Goal: Task Accomplishment & Management: Use online tool/utility

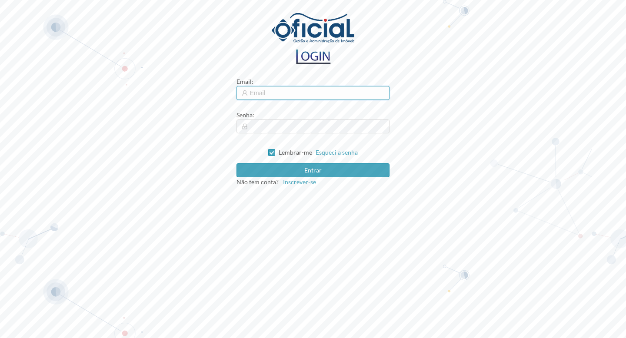
type input "[EMAIL_ADDRESS][DOMAIN_NAME]"
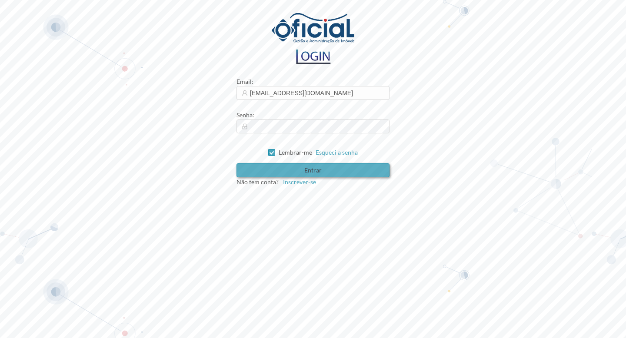
click at [313, 170] on button "Entrar" at bounding box center [313, 170] width 153 height 14
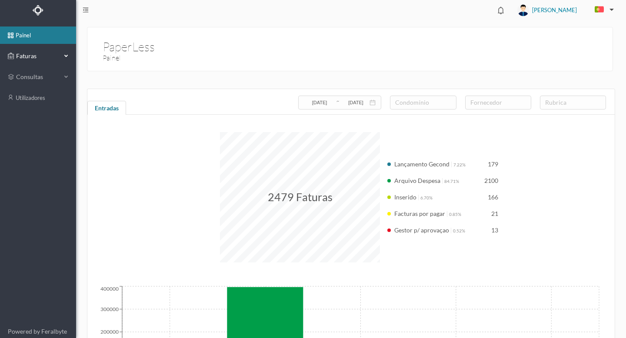
click at [27, 55] on span "Faturas" at bounding box center [38, 56] width 48 height 9
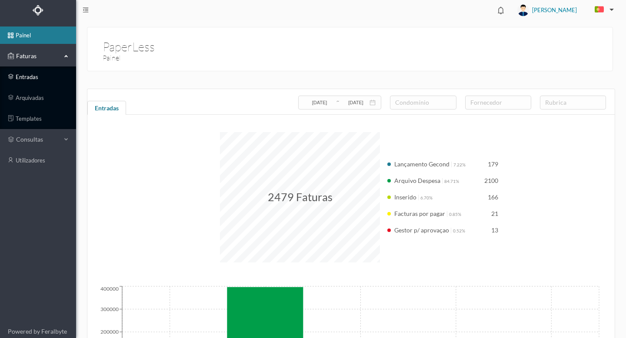
click at [31, 77] on link "entradas" at bounding box center [38, 76] width 76 height 17
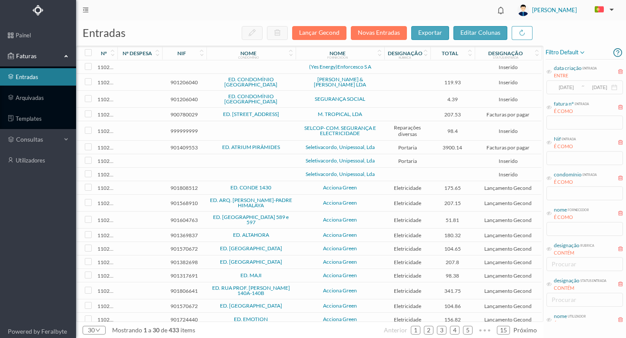
click at [563, 73] on div "ENTRE" at bounding box center [575, 75] width 43 height 7
click at [560, 76] on div "ENTRE" at bounding box center [575, 75] width 43 height 7
click at [547, 70] on icon at bounding box center [549, 71] width 5 height 5
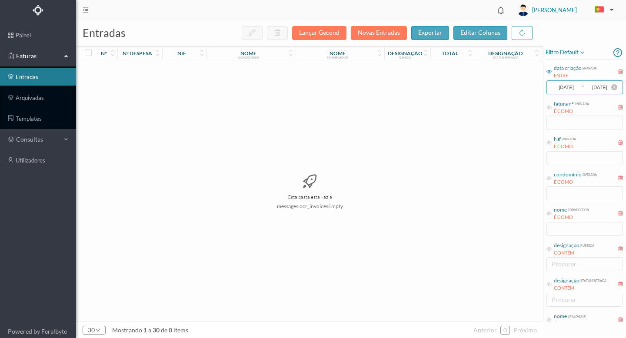
click at [579, 86] on input "[DATE]" at bounding box center [566, 88] width 29 height 10
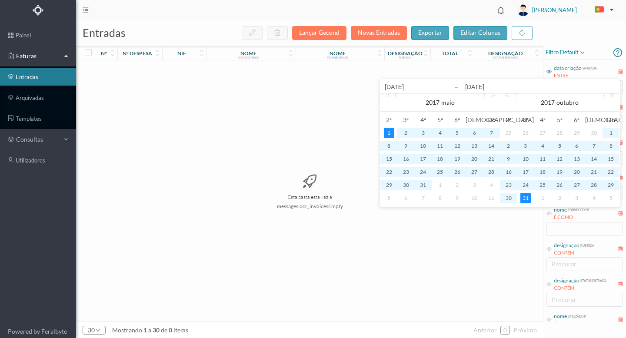
drag, startPoint x: 421, startPoint y: 89, endPoint x: 344, endPoint y: 78, distance: 78.1
click at [344, 78] on body "painel Faturas entradas arquivadas templates consultas utilizadores Powered by …" at bounding box center [313, 169] width 626 height 338
click at [478, 86] on input "[DATE]" at bounding box center [540, 87] width 150 height 10
type input "[PHONE_NUMBER]"
type input "[DATE]"
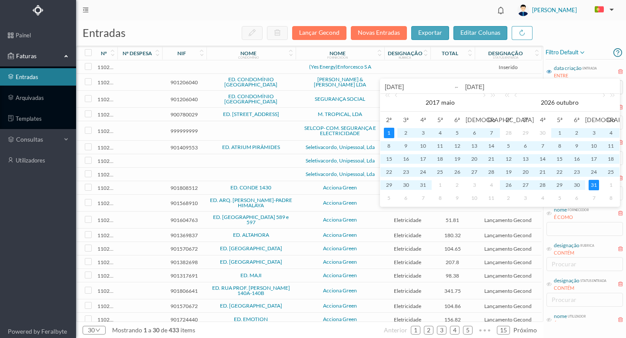
type input "[DATE]"
click at [398, 86] on input "[DATE]" at bounding box center [440, 87] width 111 height 10
click at [397, 85] on input "[DATE]" at bounding box center [440, 87] width 111 height 10
click at [398, 86] on input "[DATE]" at bounding box center [440, 87] width 111 height 10
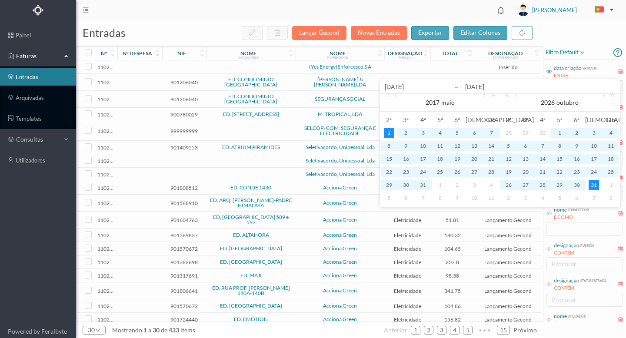
click at [398, 86] on input "[DATE]" at bounding box center [440, 87] width 111 height 10
drag, startPoint x: 398, startPoint y: 86, endPoint x: 421, endPoint y: 90, distance: 23.4
click at [390, 85] on input "[DATE]" at bounding box center [440, 87] width 111 height 10
click at [420, 87] on input "[DATE]" at bounding box center [440, 87] width 111 height 10
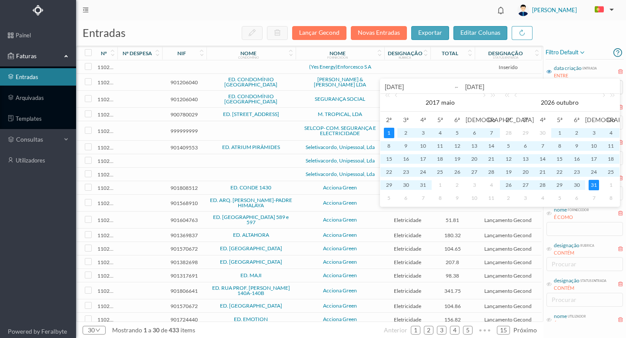
drag, startPoint x: 420, startPoint y: 87, endPoint x: 395, endPoint y: 92, distance: 25.2
click at [395, 92] on input "[DATE]" at bounding box center [440, 87] width 111 height 10
click at [396, 86] on input "[DATE]" at bounding box center [440, 87] width 111 height 10
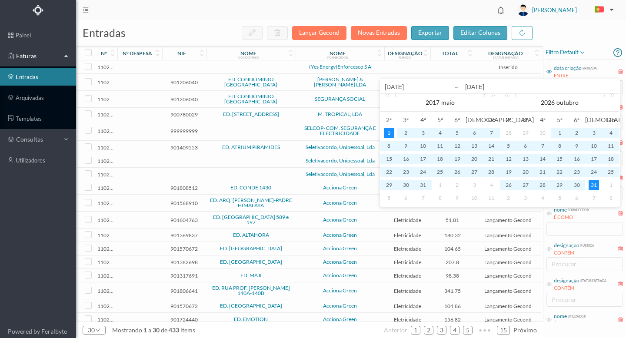
click at [396, 86] on input "[DATE]" at bounding box center [440, 87] width 111 height 10
click at [400, 83] on input "[DATE]" at bounding box center [440, 87] width 111 height 10
click at [413, 85] on input "[DATE]" at bounding box center [440, 87] width 111 height 10
click at [439, 101] on link "2017" at bounding box center [433, 102] width 16 height 17
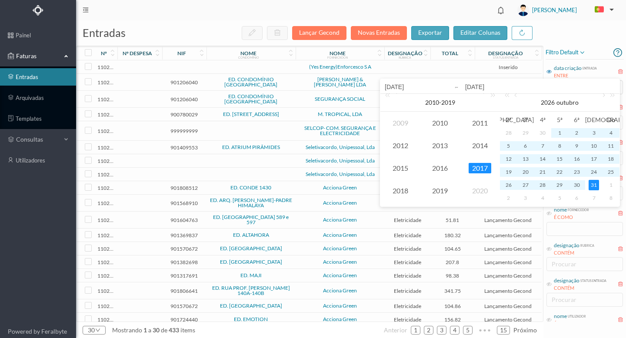
click at [400, 80] on div "[DATE]" at bounding box center [440, 86] width 120 height 15
click at [400, 84] on input "[DATE]" at bounding box center [440, 87] width 111 height 10
click at [437, 101] on span "[DATE] - [DATE]" at bounding box center [440, 102] width 30 height 7
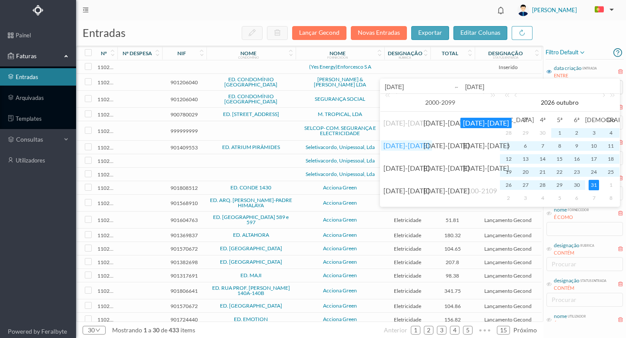
click at [404, 143] on link "[DATE]-[DATE]" at bounding box center [406, 145] width 51 height 10
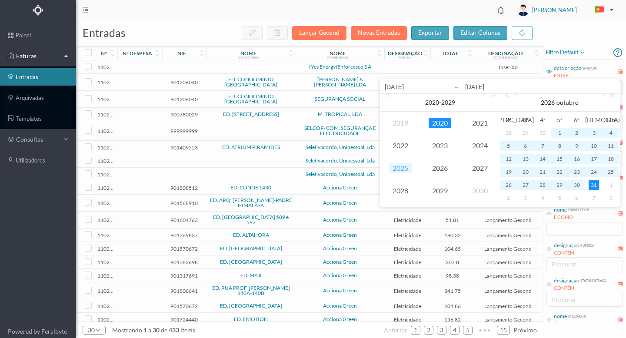
click at [402, 164] on link "2025" at bounding box center [400, 168] width 23 height 10
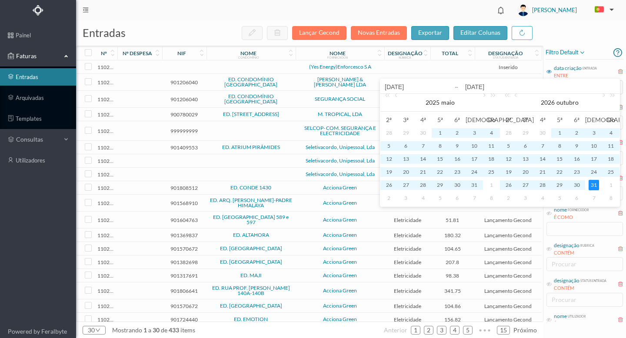
click at [407, 86] on input "[DATE]" at bounding box center [440, 87] width 111 height 10
click at [398, 96] on link at bounding box center [397, 102] width 8 height 17
click at [396, 95] on link at bounding box center [397, 102] width 8 height 17
click at [397, 96] on link at bounding box center [397, 102] width 8 height 17
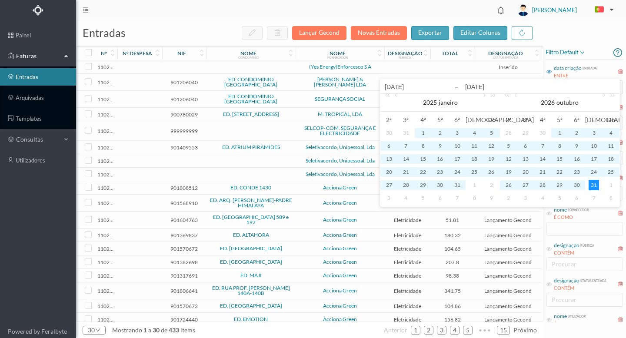
click at [421, 130] on div "1" at bounding box center [423, 133] width 10 height 10
type input "[DATE]"
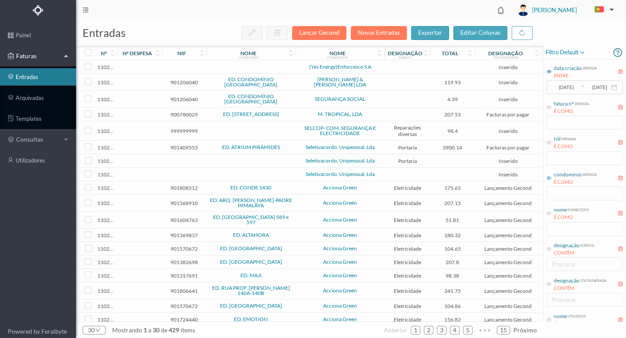
drag, startPoint x: 551, startPoint y: 177, endPoint x: 555, endPoint y: 184, distance: 8.0
click at [551, 177] on icon at bounding box center [549, 178] width 5 height 5
click at [555, 193] on input "text" at bounding box center [585, 194] width 77 height 14
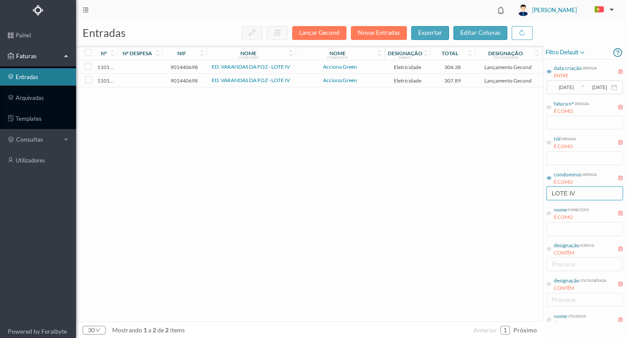
type input "LOTE IV"
click at [233, 64] on link "ED. VARANDAS DA FOZ - LOTE IV" at bounding box center [251, 66] width 78 height 7
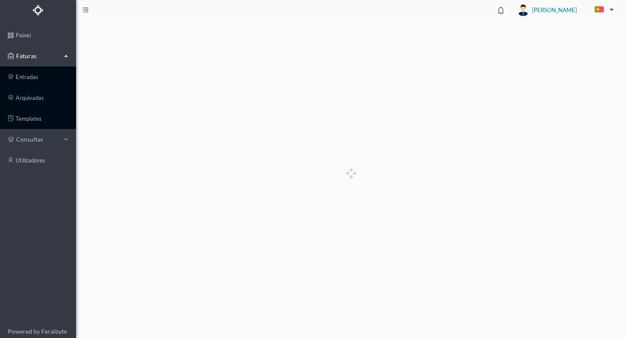
click at [233, 64] on div at bounding box center [351, 179] width 550 height 318
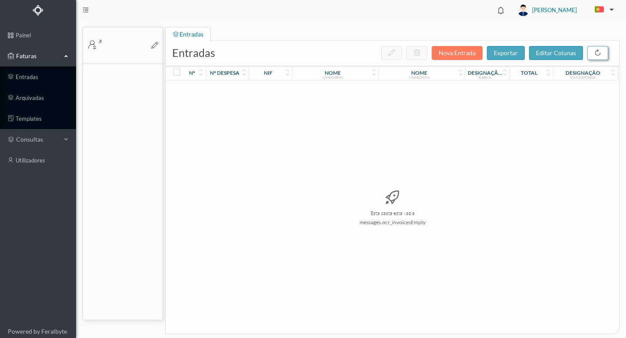
click at [596, 53] on button "button" at bounding box center [597, 53] width 21 height 14
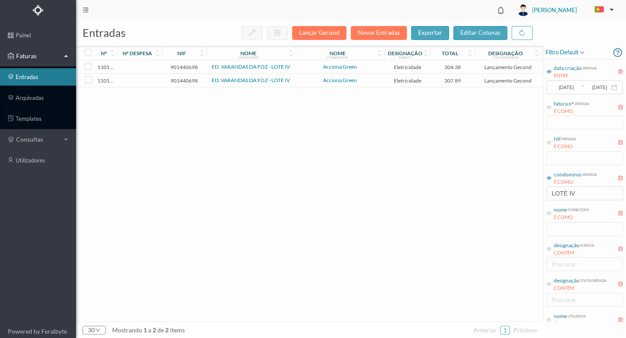
click at [258, 66] on link "ED. VARANDAS DA FOZ - LOTE IV" at bounding box center [251, 66] width 78 height 7
click at [102, 65] on span "110169" at bounding box center [106, 67] width 18 height 7
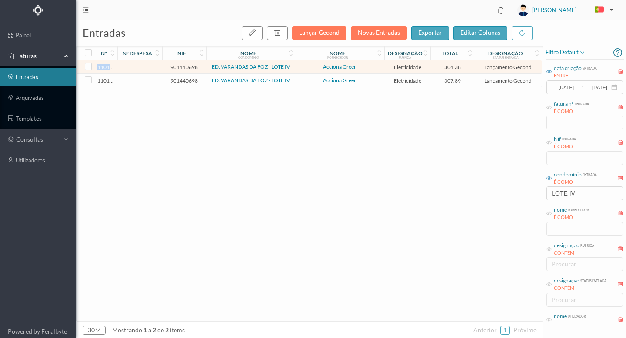
click at [102, 65] on span "110169" at bounding box center [106, 67] width 18 height 7
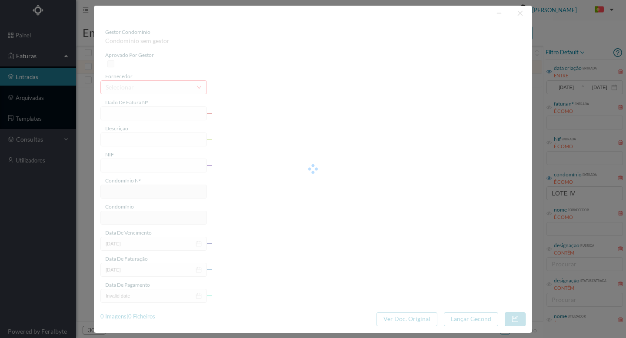
type input "FT P25/035767"
type input "[PERSON_NAME] 50"
type input "901440698"
type input "[DATE]"
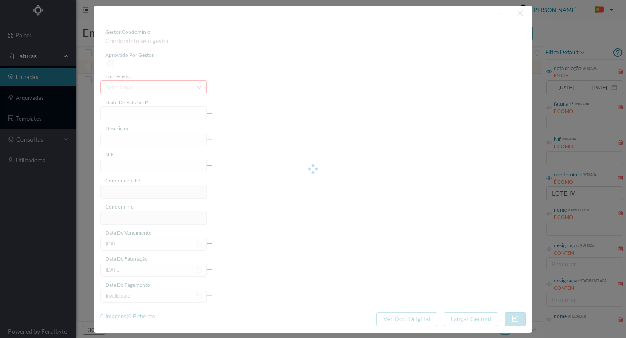
type input "[DATE]"
type input "304.38"
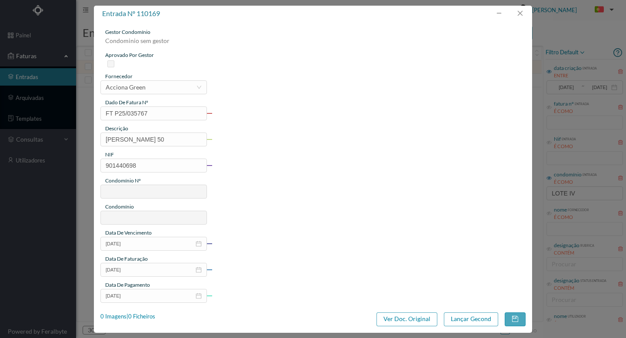
type input "63"
type input "ED. VARANDAS DA FOZ - LOTE IV"
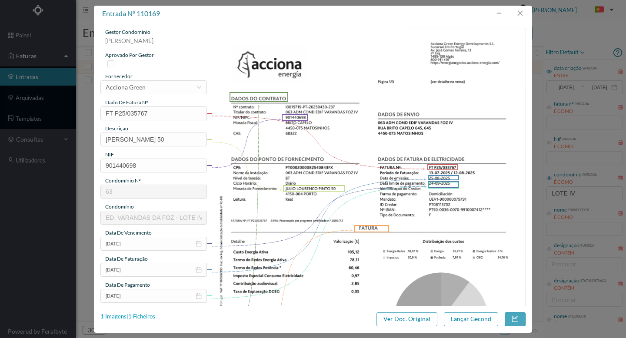
click at [145, 316] on div "1 Imagens | 1 Ficheiros" at bounding box center [127, 317] width 55 height 9
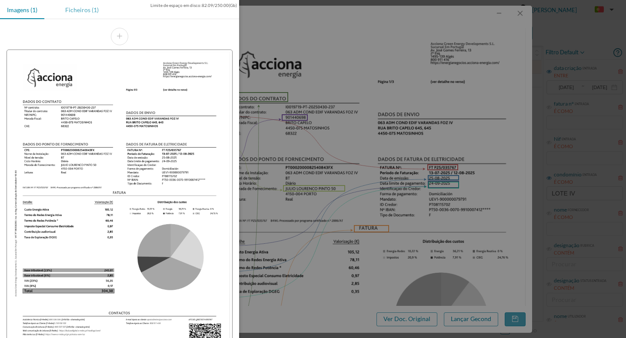
click at [86, 12] on div "Ficheiros (1)" at bounding box center [81, 10] width 47 height 20
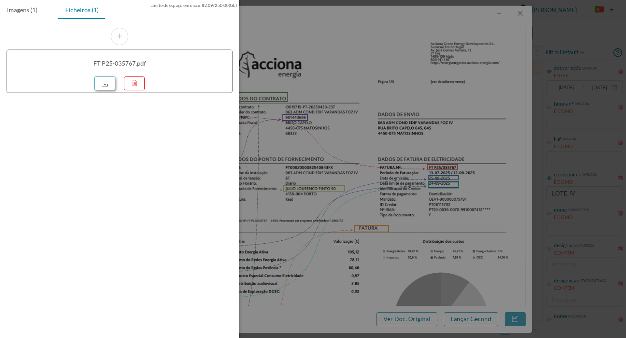
click at [99, 85] on link at bounding box center [104, 84] width 21 height 14
click at [367, 51] on div at bounding box center [313, 169] width 626 height 338
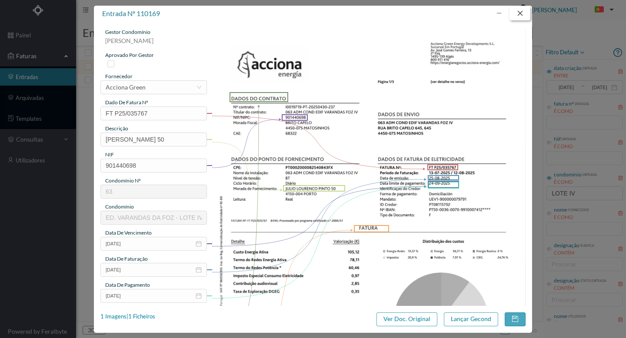
click at [520, 12] on button "button" at bounding box center [520, 14] width 21 height 14
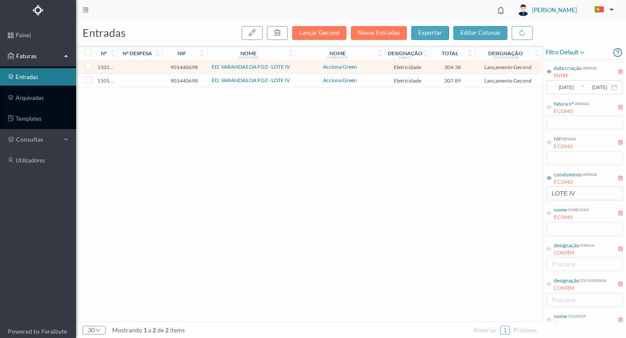
click at [140, 82] on td at bounding box center [139, 80] width 44 height 13
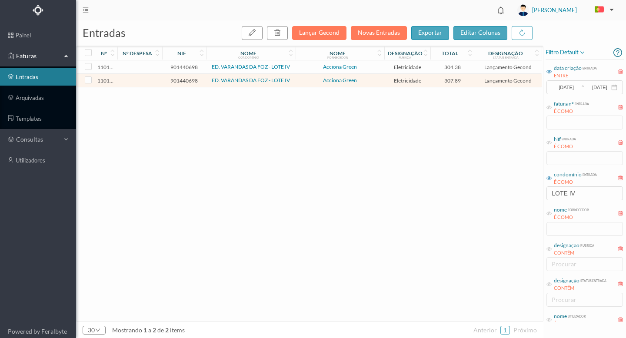
click at [140, 82] on td at bounding box center [139, 80] width 44 height 13
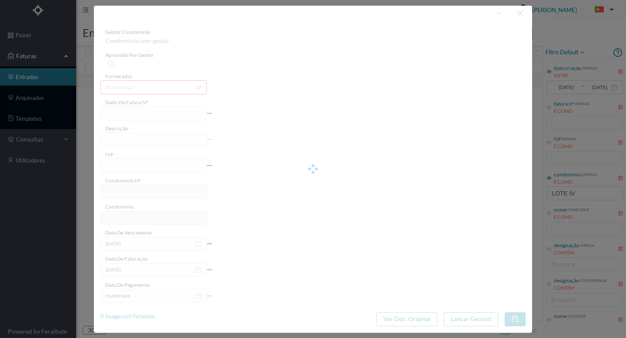
type input "FT P25/036214"
type input "[PERSON_NAME] 16"
type input "901440698"
type input "[DATE]"
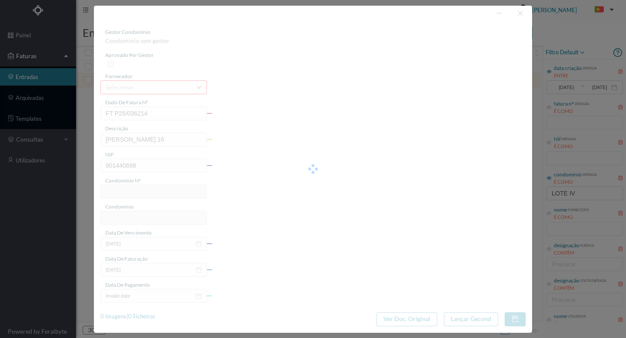
type input "[DATE]"
type input "307.89"
type input "63"
type input "ED. VARANDAS DA FOZ - LOTE IV"
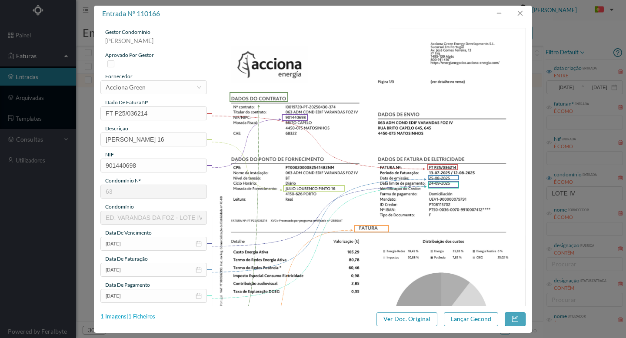
click at [147, 316] on div "1 Imagens | 1 Ficheiros" at bounding box center [127, 317] width 55 height 9
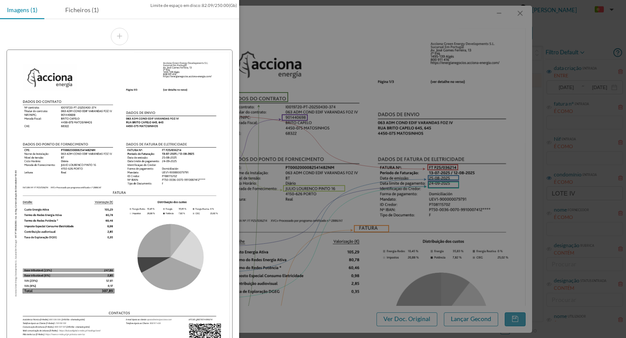
click at [355, 57] on div at bounding box center [313, 169] width 626 height 338
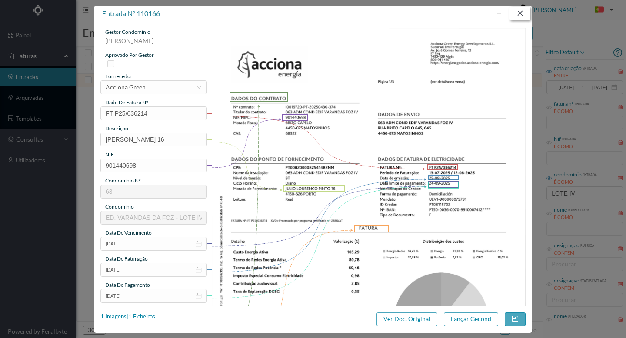
click at [518, 11] on button "button" at bounding box center [520, 14] width 21 height 14
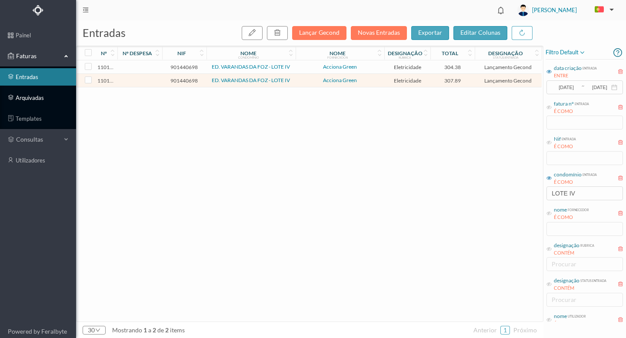
click at [32, 97] on link "arquivadas" at bounding box center [38, 97] width 76 height 17
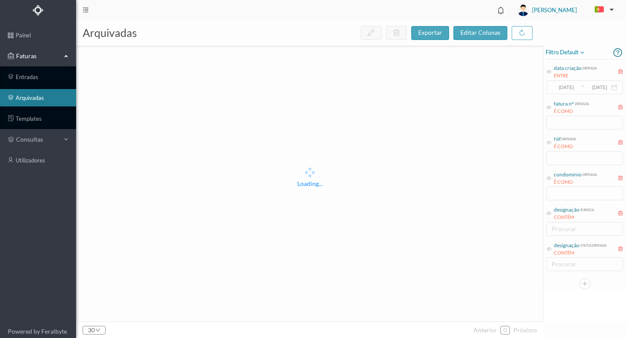
click at [559, 84] on div "data criação entrada ENTRE [DATE] ~ [DATE]" at bounding box center [585, 79] width 78 height 33
click at [550, 73] on icon at bounding box center [549, 71] width 5 height 5
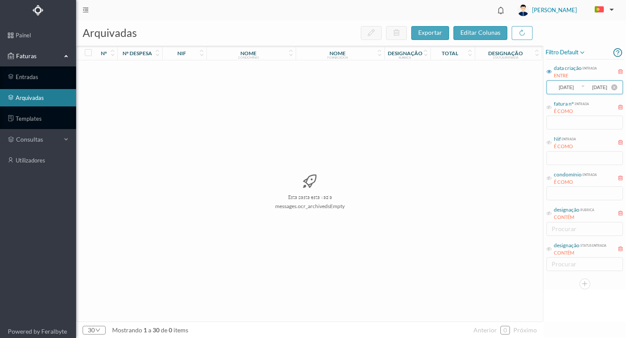
click at [567, 87] on input "[DATE]" at bounding box center [566, 88] width 29 height 10
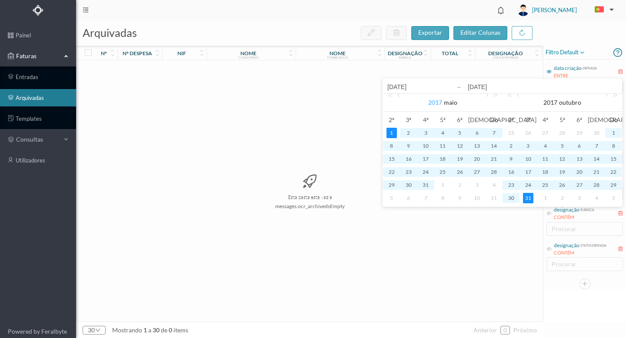
click at [432, 102] on link "2017" at bounding box center [435, 102] width 16 height 17
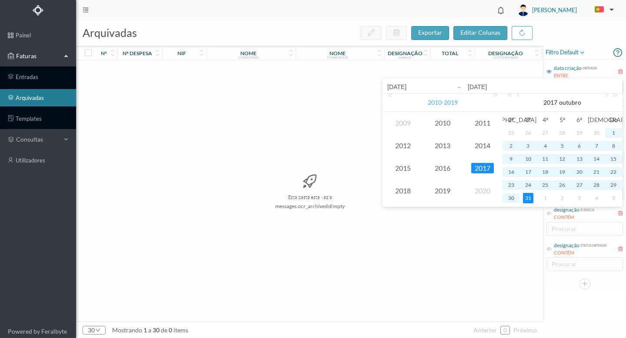
click at [444, 103] on span "[DATE] - [DATE]" at bounding box center [443, 102] width 30 height 7
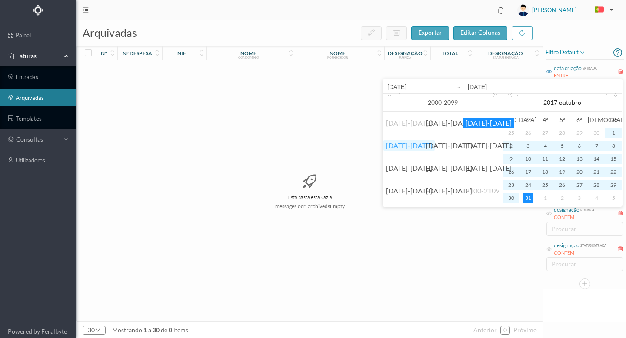
click at [406, 146] on link "[DATE]-[DATE]" at bounding box center [408, 145] width 51 height 10
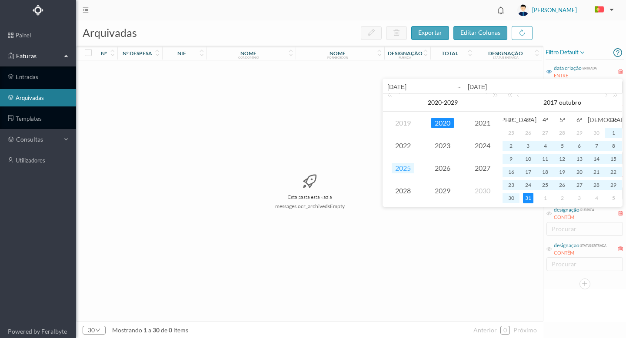
click at [401, 165] on link "2025" at bounding box center [403, 168] width 23 height 10
click at [397, 97] on link at bounding box center [400, 102] width 8 height 17
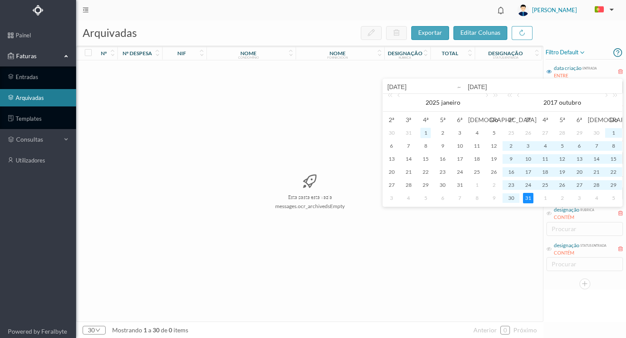
click at [428, 132] on div "1" at bounding box center [425, 133] width 10 height 10
click at [551, 101] on link "2017" at bounding box center [551, 102] width 16 height 17
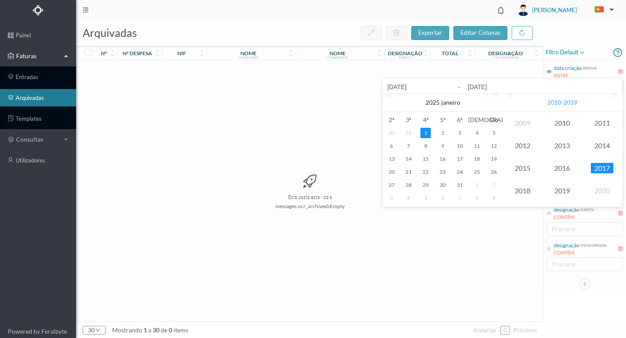
click at [564, 103] on span "[DATE] - [DATE]" at bounding box center [562, 102] width 30 height 7
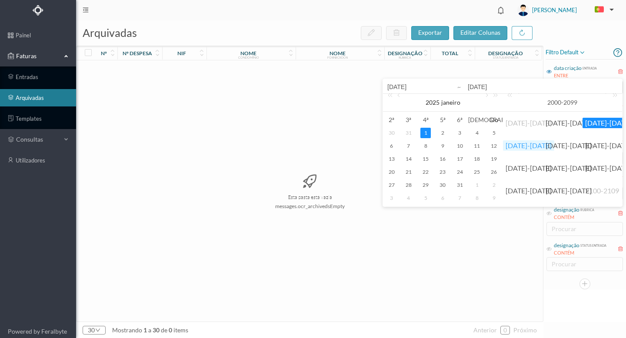
click at [521, 149] on link "[DATE]-[DATE]" at bounding box center [528, 145] width 51 height 10
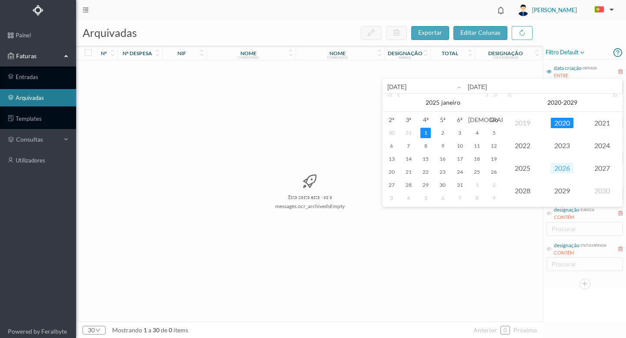
click at [559, 170] on link "2026" at bounding box center [562, 168] width 23 height 10
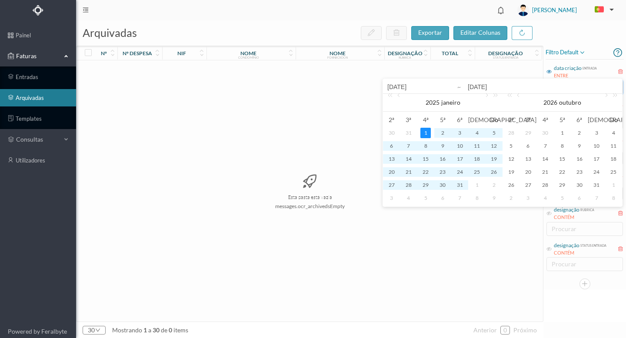
type input "[DATE]"
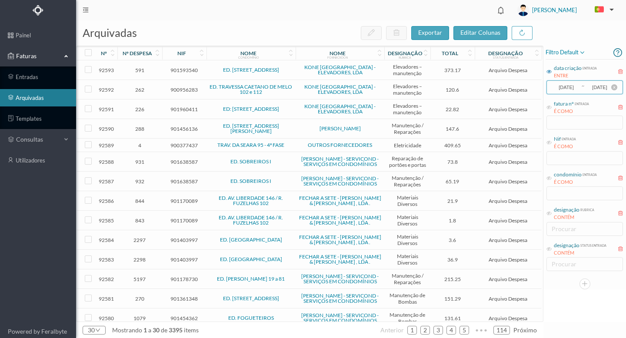
click at [596, 87] on input "[DATE]" at bounding box center [599, 88] width 29 height 10
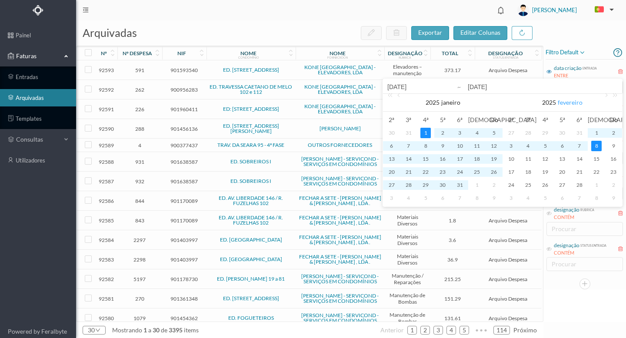
click at [566, 102] on link "fevereiro" at bounding box center [570, 102] width 27 height 17
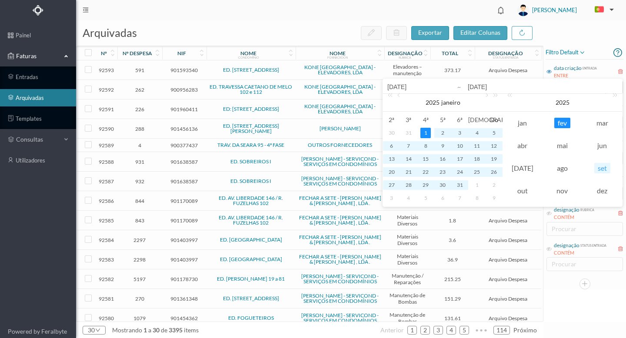
click at [601, 168] on link "set" at bounding box center [602, 168] width 16 height 10
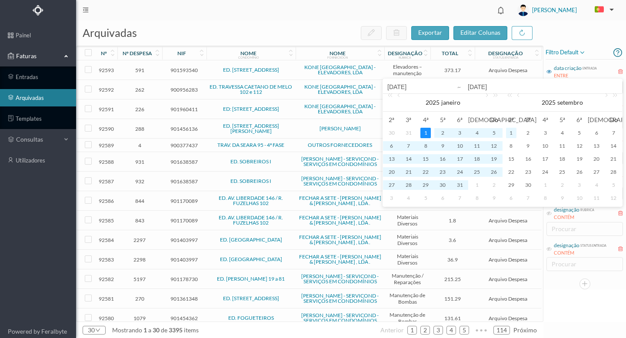
click at [510, 132] on div "1" at bounding box center [511, 133] width 10 height 10
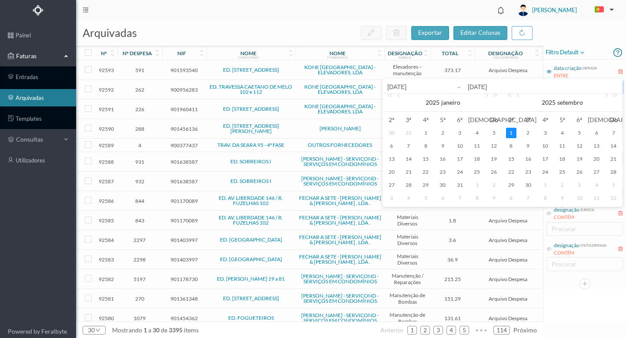
type input "[DATE]"
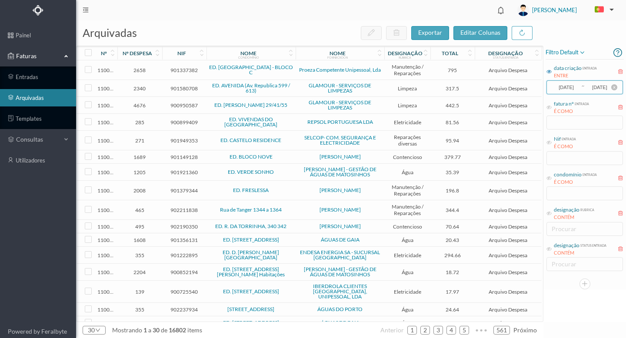
click at [571, 86] on input "[DATE]" at bounding box center [566, 88] width 29 height 10
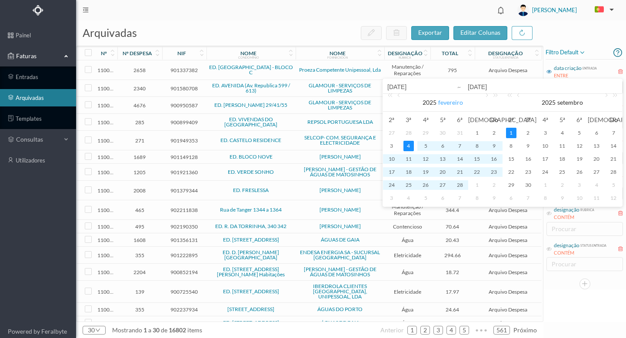
click at [446, 105] on link "fevereiro" at bounding box center [450, 102] width 27 height 17
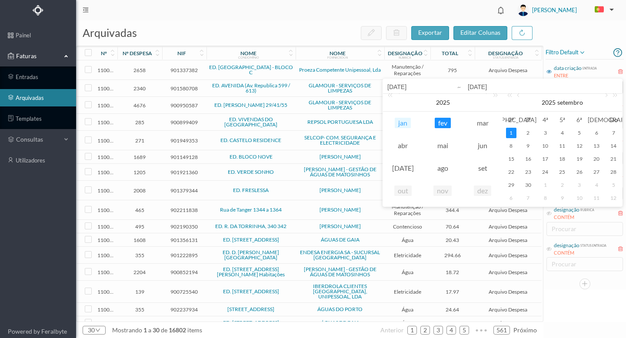
click at [404, 123] on link "jan" at bounding box center [403, 123] width 16 height 10
click at [426, 131] on div "1" at bounding box center [425, 133] width 10 height 10
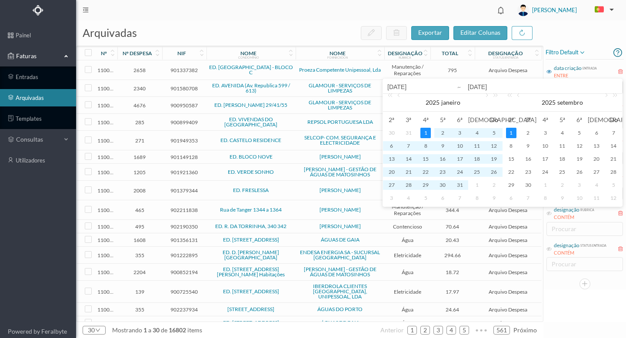
click at [510, 132] on div "1" at bounding box center [511, 133] width 10 height 10
type input "[DATE]"
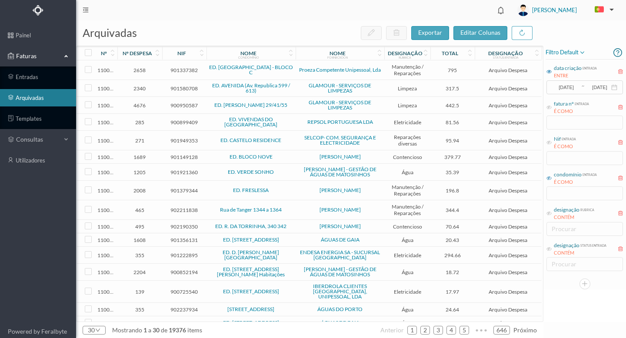
click at [550, 179] on icon at bounding box center [549, 178] width 5 height 5
drag, startPoint x: 555, startPoint y: 195, endPoint x: 626, endPoint y: 237, distance: 82.5
click at [556, 195] on input "text" at bounding box center [585, 194] width 77 height 14
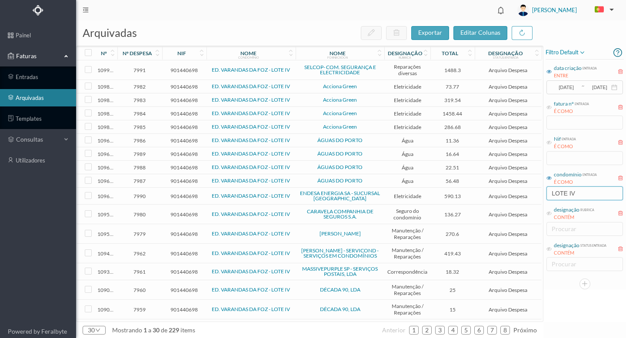
type input "LOTE IV"
click at [113, 113] on span "109802" at bounding box center [106, 113] width 18 height 7
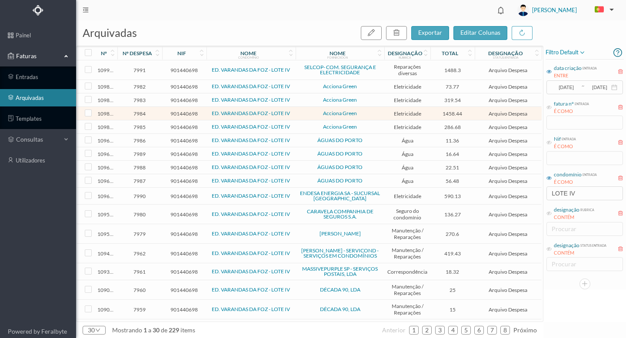
click at [113, 113] on span "109802" at bounding box center [106, 113] width 18 height 7
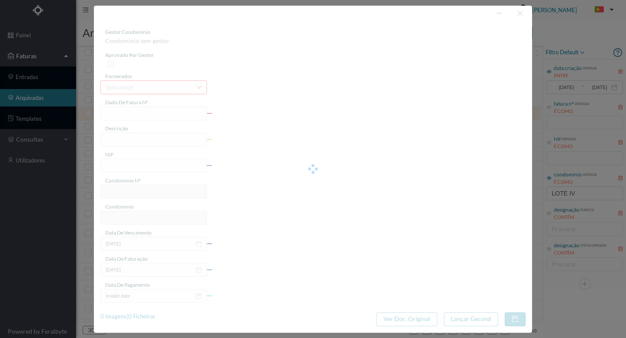
type input "FT P25/034719"
type input "484 ([DATE] a [DATE])"
type input "901440698"
type input "[DATE]"
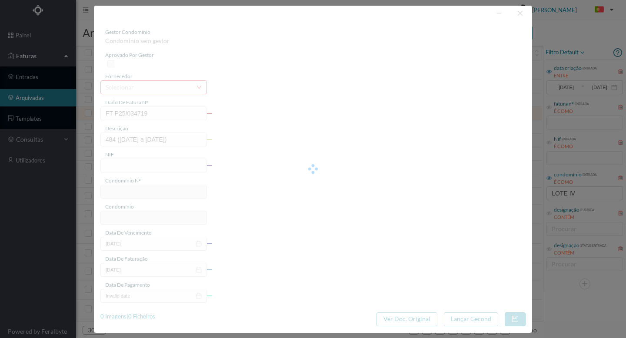
type input "[DATE]"
type input "1458.44"
type input "63"
type input "ED. VARANDAS DA FOZ - LOTE IV"
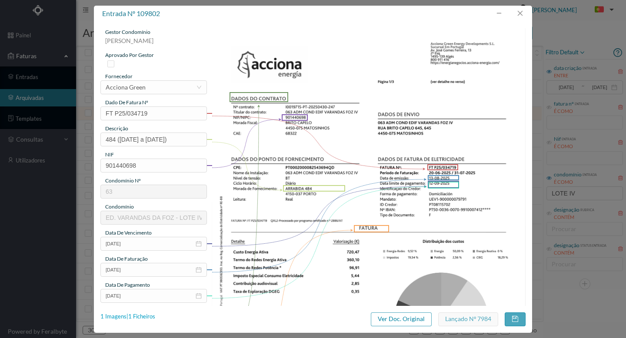
click at [144, 317] on div "1 Imagens | 1 Ficheiros" at bounding box center [127, 317] width 55 height 9
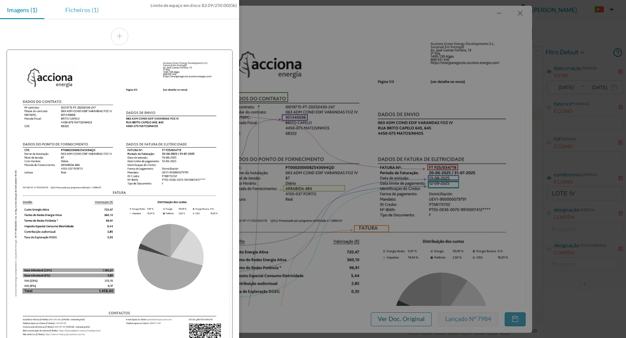
click at [88, 10] on div "Ficheiros (1)" at bounding box center [81, 10] width 47 height 20
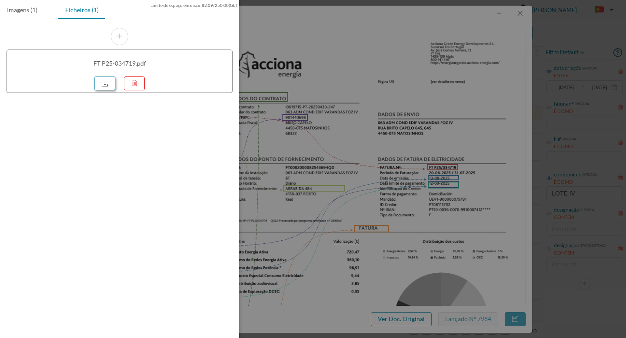
click at [100, 80] on link at bounding box center [104, 84] width 21 height 14
click at [387, 152] on div at bounding box center [313, 169] width 626 height 338
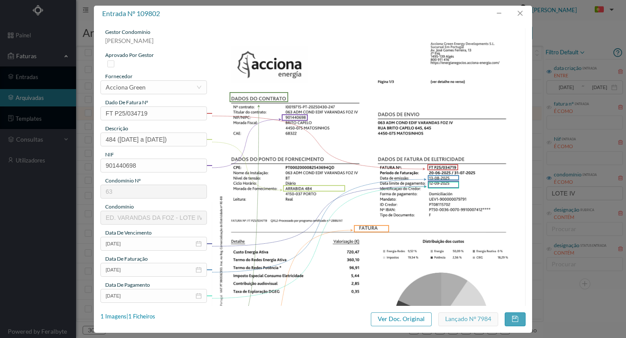
drag, startPoint x: 519, startPoint y: 10, endPoint x: 533, endPoint y: 32, distance: 25.9
click at [519, 10] on button "button" at bounding box center [520, 14] width 21 height 14
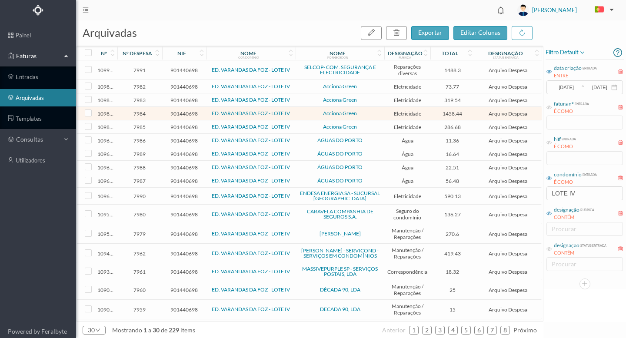
click at [549, 213] on icon at bounding box center [549, 213] width 5 height 5
click at [559, 228] on div "procurar" at bounding box center [583, 229] width 62 height 9
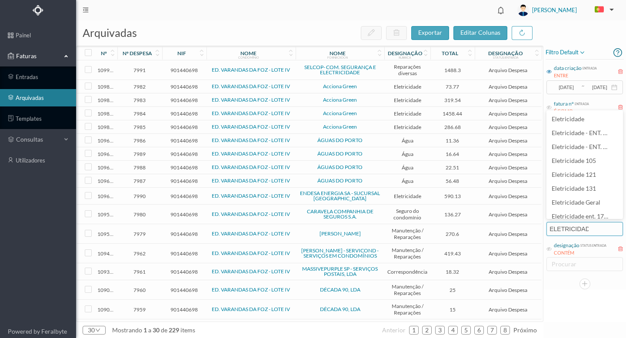
type input "ELETRICIDADE"
click at [573, 120] on span "Eletricidade" at bounding box center [569, 118] width 34 height 7
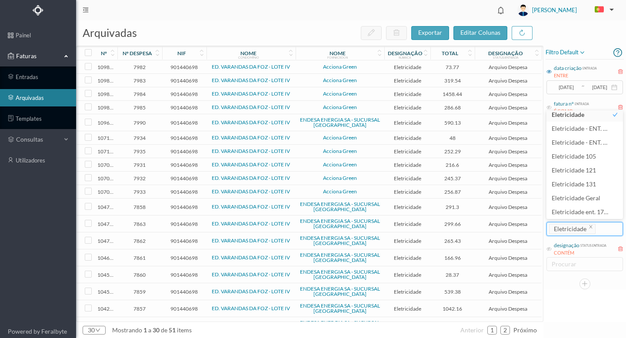
drag, startPoint x: 580, startPoint y: 291, endPoint x: 571, endPoint y: 291, distance: 9.1
click at [580, 291] on div "filtro default data criação entrada ENTRE [DATE] ~ [DATE] fatura nº entrada É C…" at bounding box center [584, 184] width 83 height 277
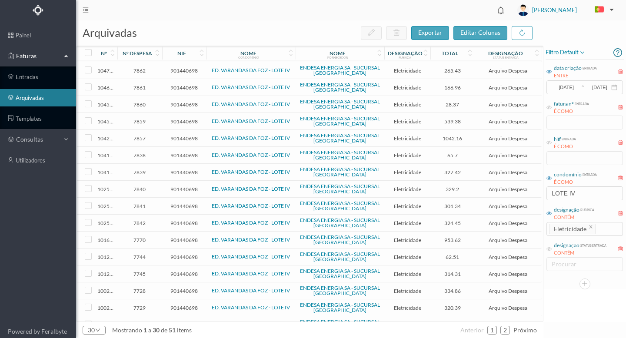
scroll to position [171, 0]
click at [187, 238] on span "901440698" at bounding box center [184, 239] width 40 height 7
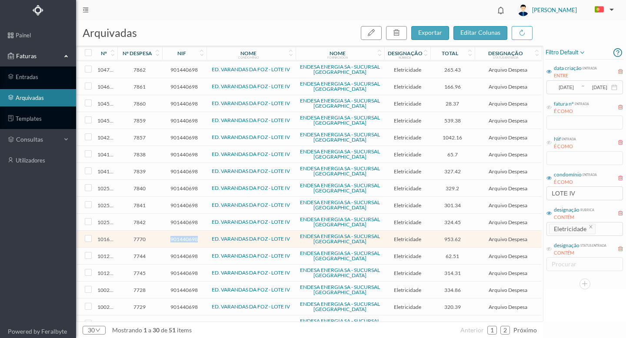
click at [187, 238] on span "901440698" at bounding box center [184, 239] width 40 height 7
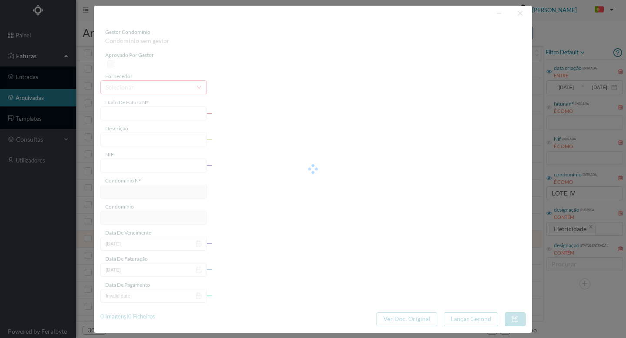
type input "FAC 0280312025/0077221130"
type input "484 ([DATE] a [DATE])"
type input "901440698"
type input "[DATE]"
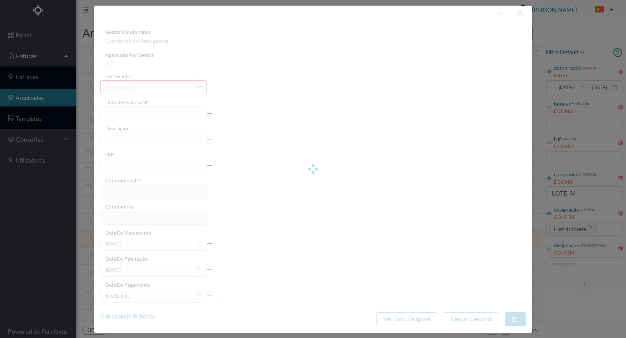
type input "[DATE]"
type input "953.62"
type input "63"
type input "ED. VARANDAS DA FOZ - LOTE IV"
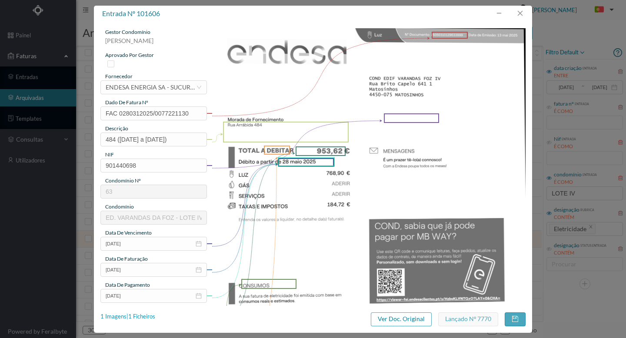
click at [146, 316] on div "1 Imagens | 1 Ficheiros" at bounding box center [127, 317] width 55 height 9
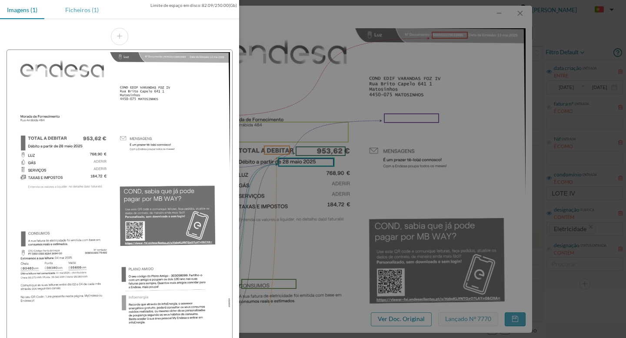
click at [89, 8] on div "Ficheiros (1)" at bounding box center [81, 10] width 47 height 20
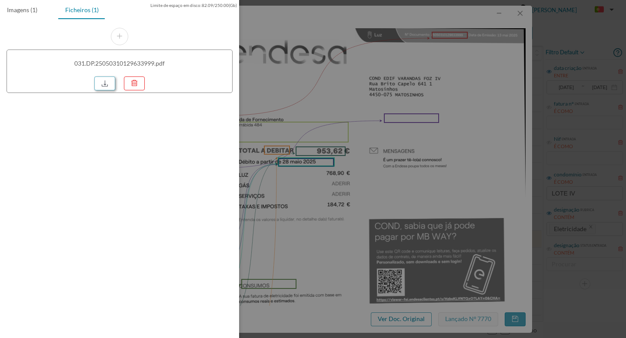
click at [105, 85] on link at bounding box center [104, 84] width 21 height 14
